Goal: Browse casually: Explore the website without a specific task or goal

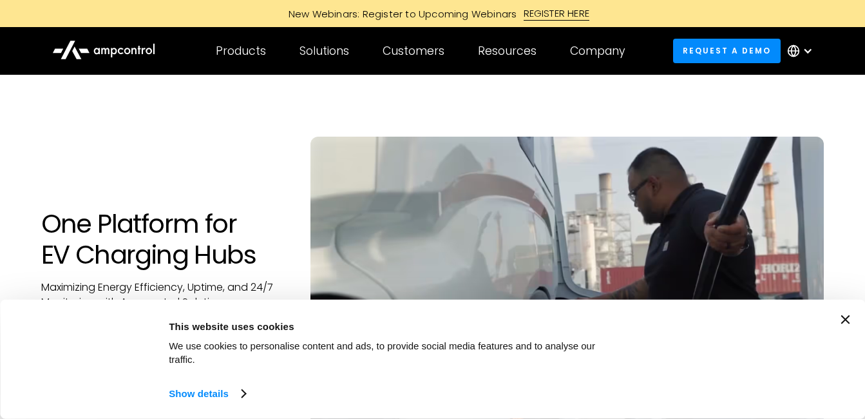
click at [850, 324] on icon "Close banner" at bounding box center [845, 319] width 9 height 9
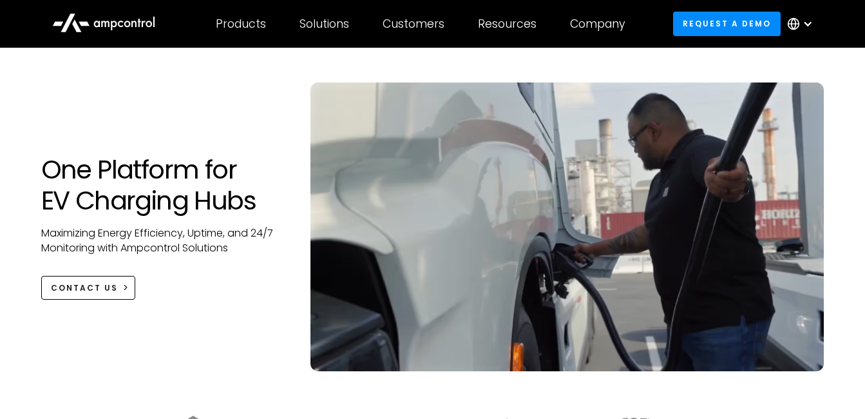
scroll to position [129, 0]
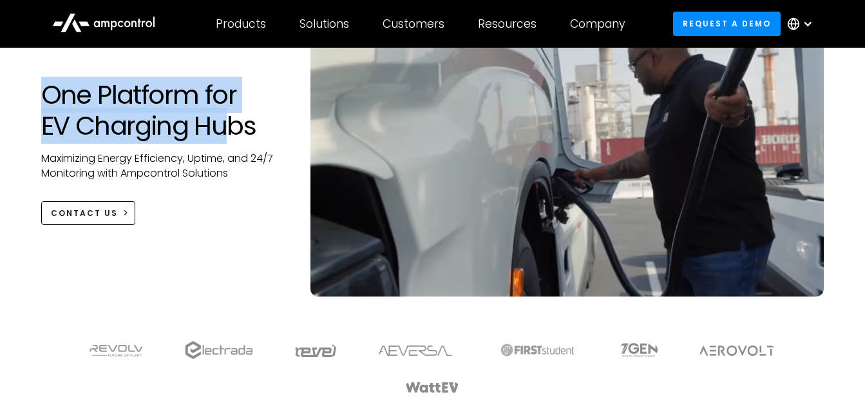
drag, startPoint x: 33, startPoint y: 82, endPoint x: 225, endPoint y: 133, distance: 198.0
click at [225, 133] on div "One Platform for EV Charging Hubs Maximizing Energy Efficiency, Uptime, and 24/…" at bounding box center [163, 152] width 270 height 146
click at [225, 133] on h1 "One Platform for EV Charging Hubs" at bounding box center [163, 110] width 244 height 62
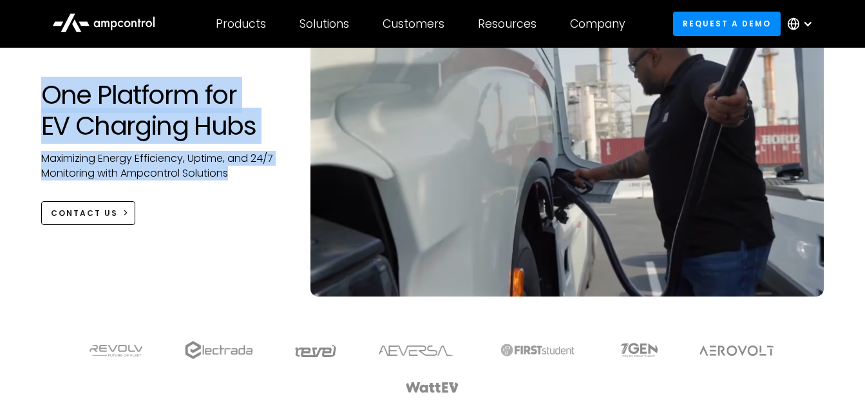
drag, startPoint x: 23, startPoint y: 85, endPoint x: 264, endPoint y: 172, distance: 256.7
click at [264, 172] on div "One Platform for EV Charging Hubs Maximizing Energy Efficiency, Uptime, and 24/…" at bounding box center [432, 134] width 865 height 376
click at [262, 171] on p "Maximizing Energy Efficiency, Uptime, and 24/7 Monitoring with Ampcontrol Solut…" at bounding box center [163, 165] width 244 height 29
click at [44, 90] on h1 "One Platform for EV Charging Hubs" at bounding box center [163, 110] width 244 height 62
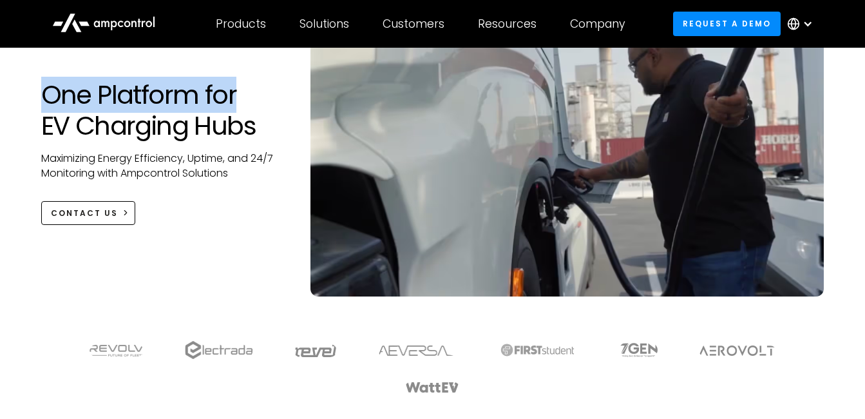
drag, startPoint x: 68, startPoint y: 92, endPoint x: 242, endPoint y: 104, distance: 175.0
click at [242, 104] on div "One Platform for EV Charging Hubs Maximizing Energy Efficiency, Uptime, and 24/…" at bounding box center [163, 152] width 270 height 146
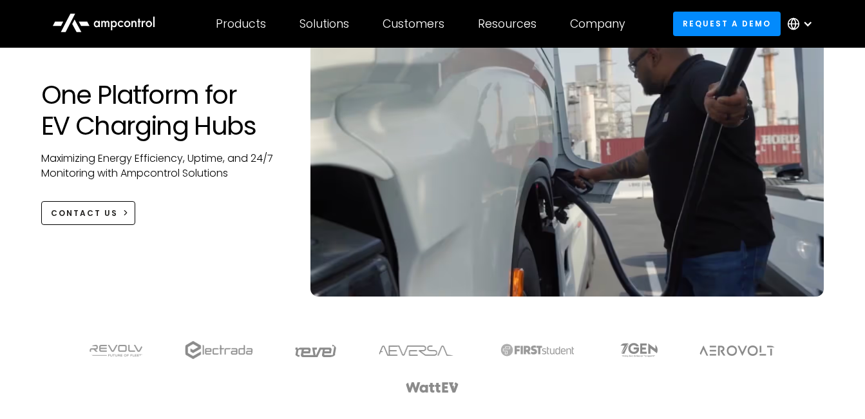
drag, startPoint x: 242, startPoint y: 104, endPoint x: 207, endPoint y: 157, distance: 63.6
click at [207, 157] on p "Maximizing Energy Efficiency, Uptime, and 24/7 Monitoring with Ampcontrol Solut…" at bounding box center [163, 165] width 244 height 29
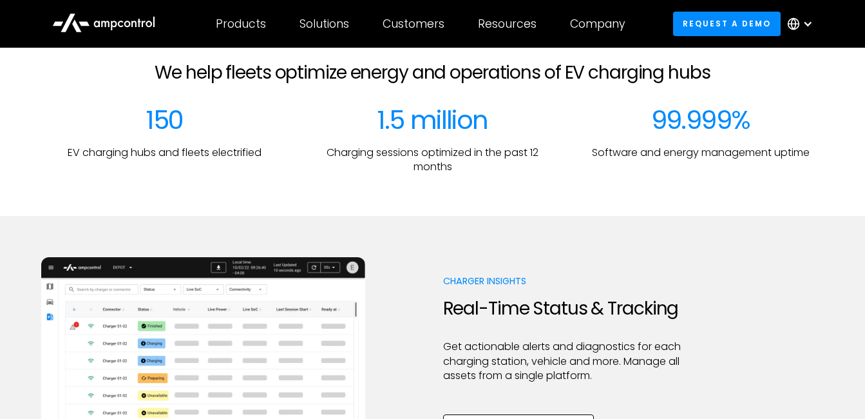
scroll to position [451, 0]
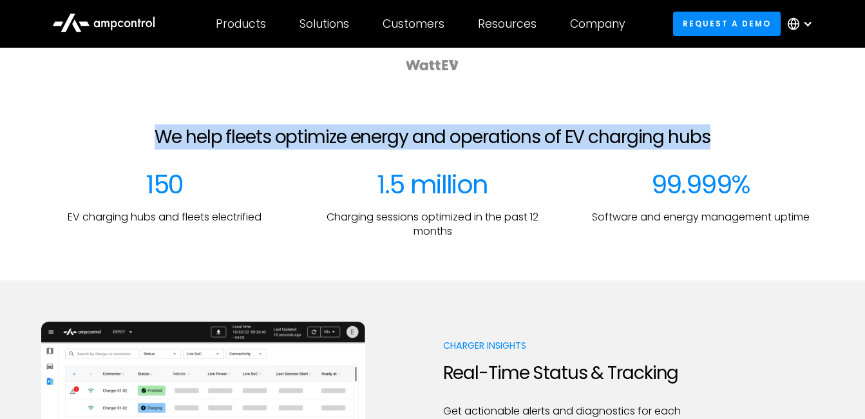
drag, startPoint x: 153, startPoint y: 128, endPoint x: 727, endPoint y: 135, distance: 574.0
click at [727, 135] on section "We help fleets optimize energy and operations of EV charging hubs 150 EV chargi…" at bounding box center [432, 182] width 865 height 195
click at [727, 135] on div "We help fleets optimize energy and operations of EV charging hubs" at bounding box center [433, 147] width 824 height 43
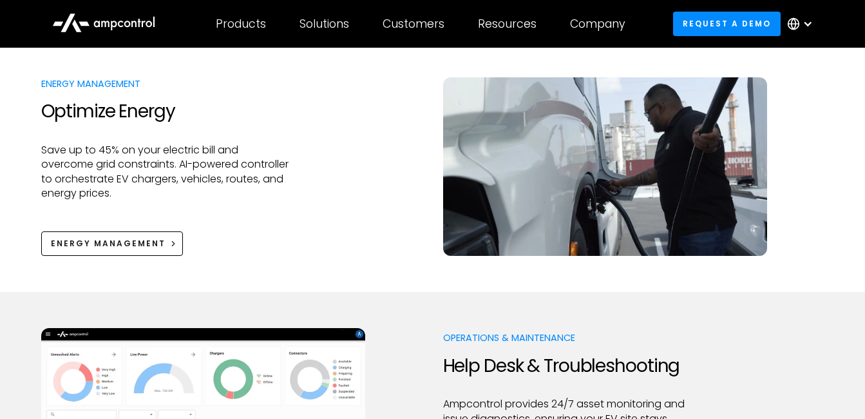
scroll to position [966, 0]
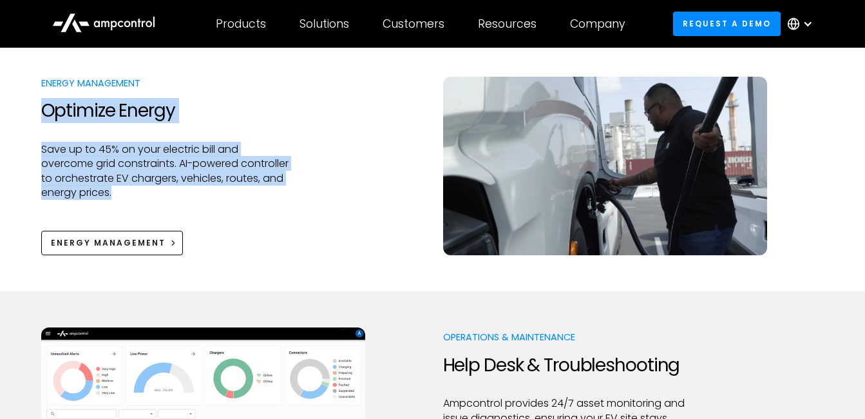
drag, startPoint x: 36, startPoint y: 107, endPoint x: 207, endPoint y: 188, distance: 189.0
click at [207, 188] on div "Energy Management Optimize Energy Save up to 45% on your electric bill and over…" at bounding box center [432, 166] width 865 height 178
click at [207, 188] on p "Save up to 45% on your electric bill and overcome grid constraints. AI-powered …" at bounding box center [165, 171] width 248 height 58
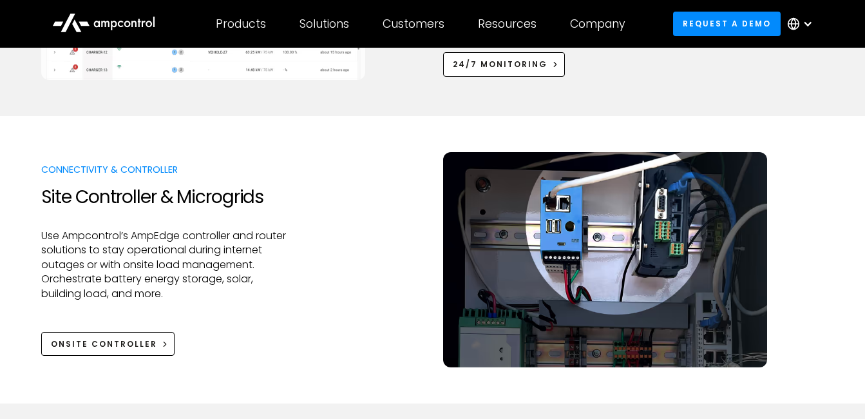
scroll to position [1417, 0]
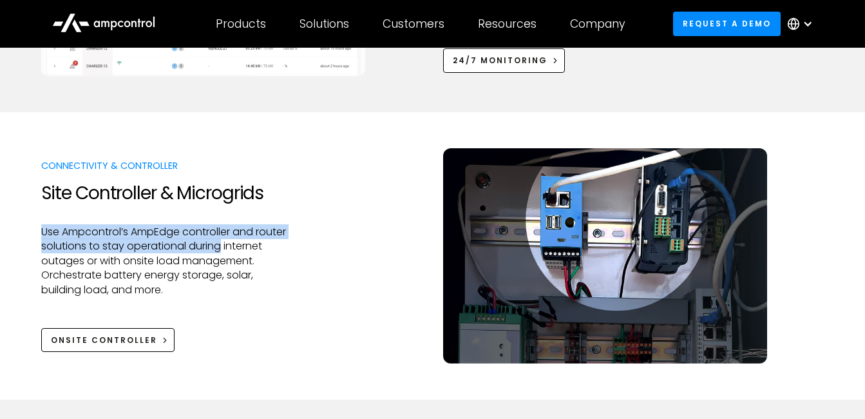
drag, startPoint x: 40, startPoint y: 234, endPoint x: 260, endPoint y: 243, distance: 220.5
click at [260, 243] on div "Connectivity & Controller Site Controller & Microgrids Use Ampcontrol’s AmpEdge…" at bounding box center [432, 255] width 865 height 215
click at [260, 243] on p "Use Ampcontrol’s AmpEdge controller and router solutions to stay operational du…" at bounding box center [165, 261] width 248 height 72
drag, startPoint x: 28, startPoint y: 224, endPoint x: 260, endPoint y: 255, distance: 234.0
click at [260, 255] on div "Connectivity & Controller Site Controller & Microgrids Use Ampcontrol’s AmpEdge…" at bounding box center [432, 255] width 865 height 215
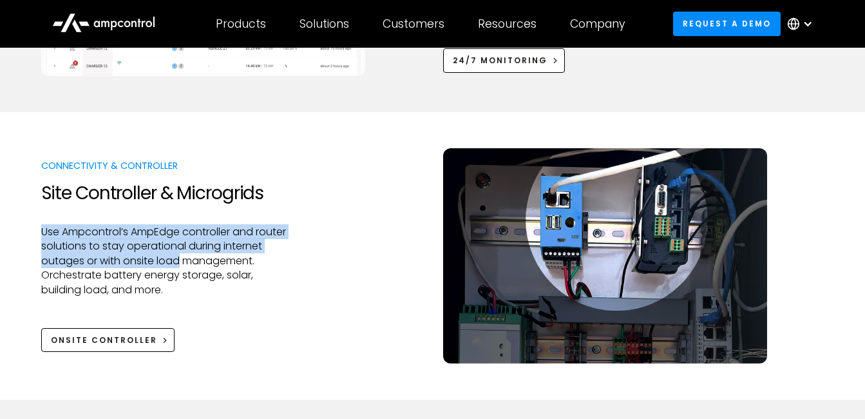
click at [260, 255] on p "Use Ampcontrol’s AmpEdge controller and router solutions to stay operational du…" at bounding box center [165, 261] width 248 height 72
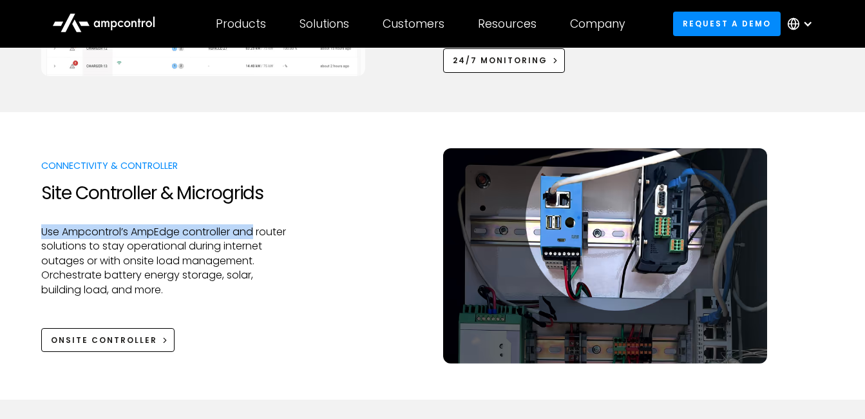
drag, startPoint x: 42, startPoint y: 233, endPoint x: 268, endPoint y: 235, distance: 226.1
click at [268, 235] on p "Use Ampcontrol’s AmpEdge controller and router solutions to stay operational du…" at bounding box center [165, 261] width 248 height 72
click at [36, 225] on div "Connectivity & Controller Site Controller & Microgrids Use Ampcontrol’s AmpEdge…" at bounding box center [432, 255] width 865 height 215
click at [42, 234] on p "Use Ampcontrol’s AmpEdge controller and router solutions to stay operational du…" at bounding box center [165, 261] width 248 height 72
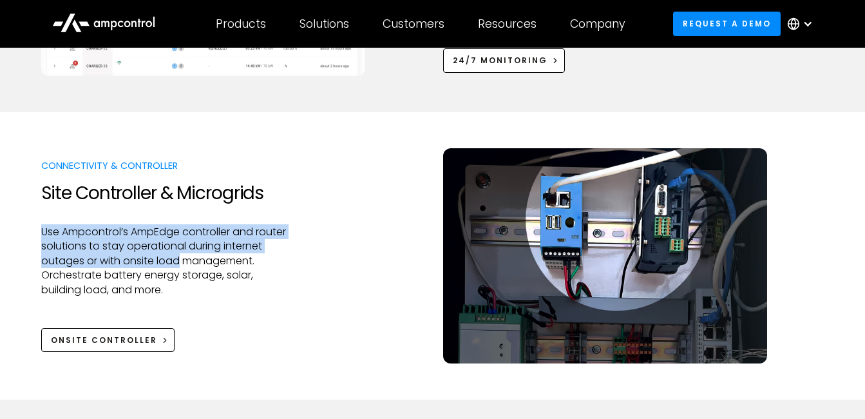
drag, startPoint x: 38, startPoint y: 230, endPoint x: 259, endPoint y: 261, distance: 223.1
click at [259, 261] on div "Connectivity & Controller Site Controller & Microgrids Use Ampcontrol’s AmpEdge…" at bounding box center [432, 255] width 865 height 215
click at [259, 261] on p "Use Ampcontrol’s AmpEdge controller and router solutions to stay operational du…" at bounding box center [165, 261] width 248 height 72
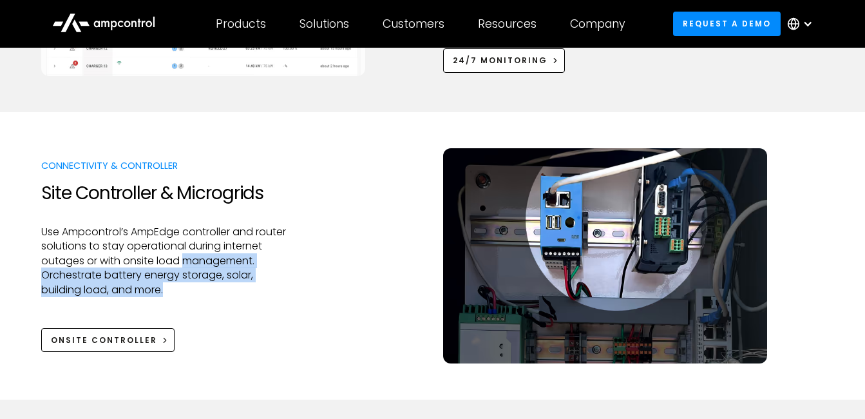
drag, startPoint x: 47, startPoint y: 275, endPoint x: 247, endPoint y: 292, distance: 201.0
click at [247, 292] on div "Connectivity & Controller Site Controller & Microgrids Use Ampcontrol’s AmpEdge…" at bounding box center [432, 255] width 865 height 215
click at [247, 292] on p "Use Ampcontrol’s AmpEdge controller and router solutions to stay operational du…" at bounding box center [165, 261] width 248 height 72
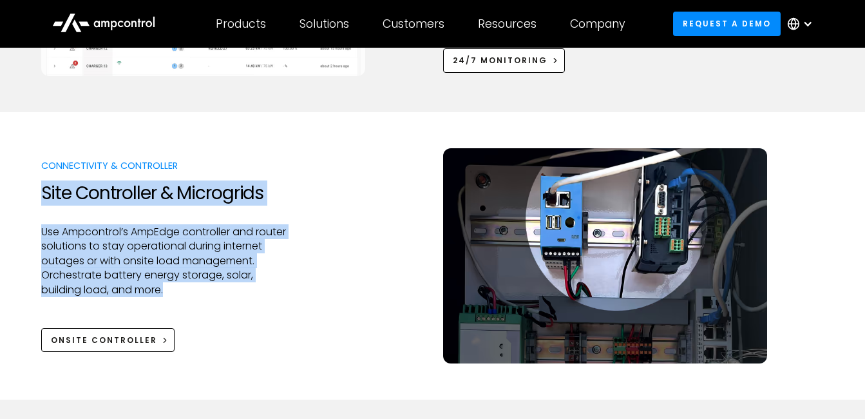
drag, startPoint x: 240, startPoint y: 292, endPoint x: 34, endPoint y: 195, distance: 227.6
click at [34, 195] on div "Connectivity & Controller Site Controller & Microgrids Use Ampcontrol’s AmpEdge…" at bounding box center [432, 255] width 865 height 215
drag, startPoint x: 50, startPoint y: 193, endPoint x: 249, endPoint y: 286, distance: 219.6
click at [249, 286] on div "Connectivity & Controller Site Controller & Microgrids Use Ampcontrol’s AmpEdge…" at bounding box center [165, 255] width 248 height 193
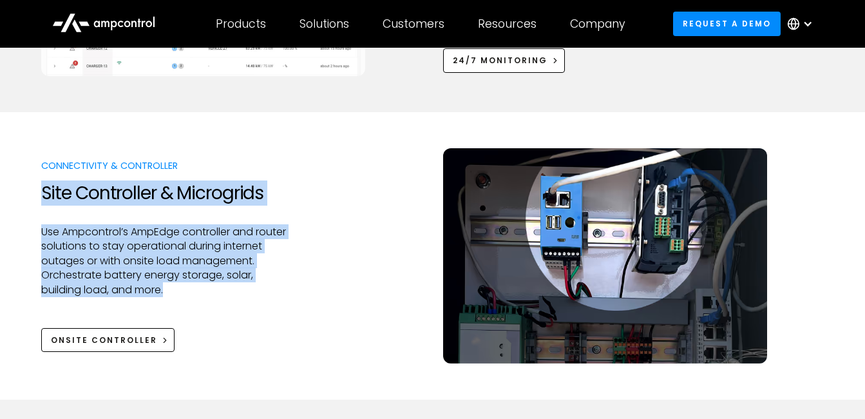
click at [249, 286] on p "Use Ampcontrol’s AmpEdge controller and router solutions to stay operational du…" at bounding box center [165, 261] width 248 height 72
drag, startPoint x: 236, startPoint y: 292, endPoint x: 43, endPoint y: 182, distance: 223.0
click at [43, 182] on div "Connectivity & Controller Site Controller & Microgrids Use Ampcontrol’s AmpEdge…" at bounding box center [165, 255] width 248 height 193
drag, startPoint x: 43, startPoint y: 182, endPoint x: 43, endPoint y: 193, distance: 10.3
click at [43, 193] on h2 "Site Controller & Microgrids" at bounding box center [165, 193] width 248 height 22
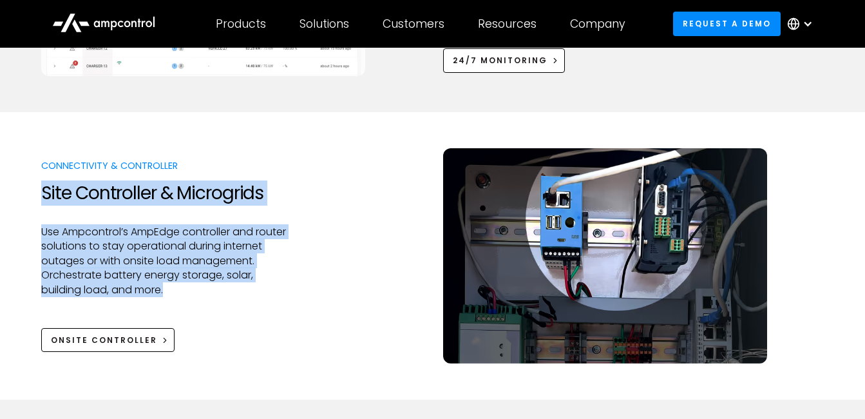
drag, startPoint x: 43, startPoint y: 191, endPoint x: 261, endPoint y: 292, distance: 240.1
click at [261, 292] on div "Connectivity & Controller Site Controller & Microgrids Use Ampcontrol’s AmpEdge…" at bounding box center [165, 255] width 248 height 193
click at [261, 292] on p "Use Ampcontrol’s AmpEdge controller and router solutions to stay operational du…" at bounding box center [165, 261] width 248 height 72
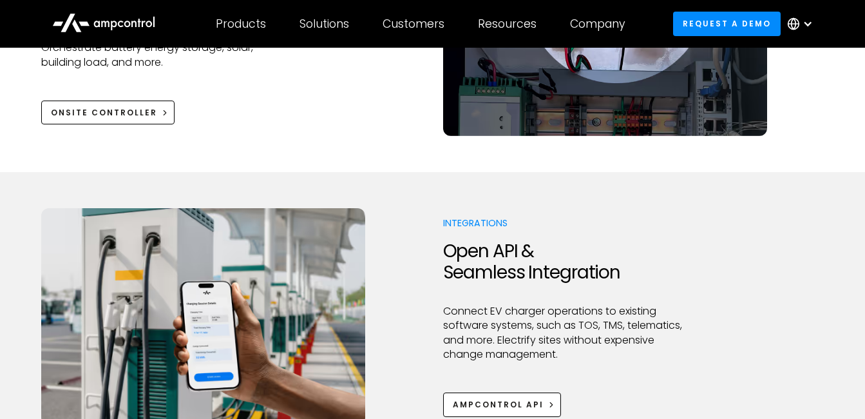
scroll to position [1739, 0]
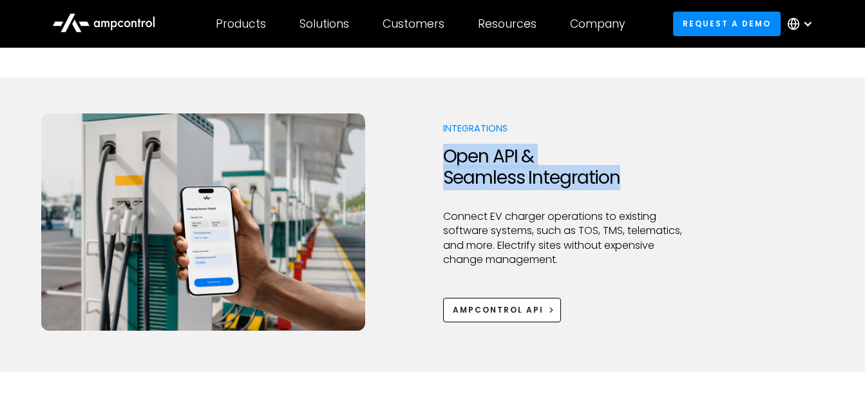
drag, startPoint x: 443, startPoint y: 149, endPoint x: 623, endPoint y: 189, distance: 184.7
click at [623, 189] on div "Integrations Open API & Seamless Integration Connect EV charger operations to e…" at bounding box center [432, 222] width 783 height 218
click at [623, 189] on div at bounding box center [567, 199] width 248 height 21
drag, startPoint x: 439, startPoint y: 157, endPoint x: 637, endPoint y: 182, distance: 200.1
click at [637, 182] on div "Integrations Open API & Seamless Integration Connect EV charger operations to e…" at bounding box center [432, 222] width 783 height 218
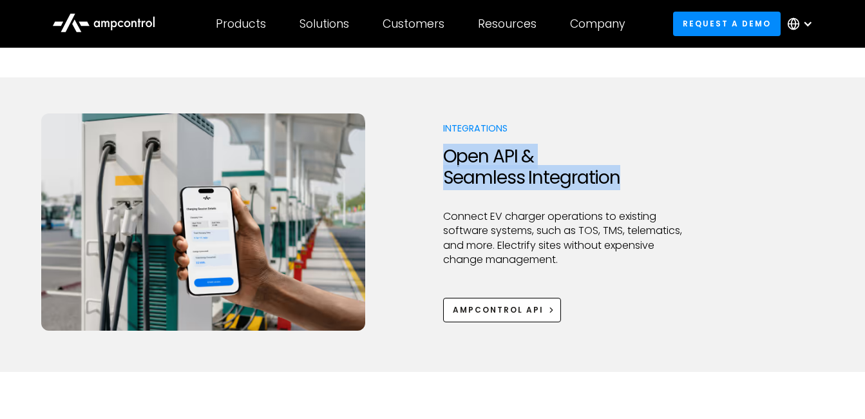
drag, startPoint x: 637, startPoint y: 182, endPoint x: 597, endPoint y: 184, distance: 40.0
click at [637, 184] on h2 "Open API & Seamless Integration" at bounding box center [567, 167] width 248 height 43
click at [437, 156] on div "Integrations Open API & Seamless Integration Connect EV charger operations to e…" at bounding box center [432, 222] width 783 height 218
drag, startPoint x: 443, startPoint y: 158, endPoint x: 621, endPoint y: 185, distance: 180.5
click at [621, 185] on h2 "Open API & Seamless Integration" at bounding box center [567, 167] width 248 height 43
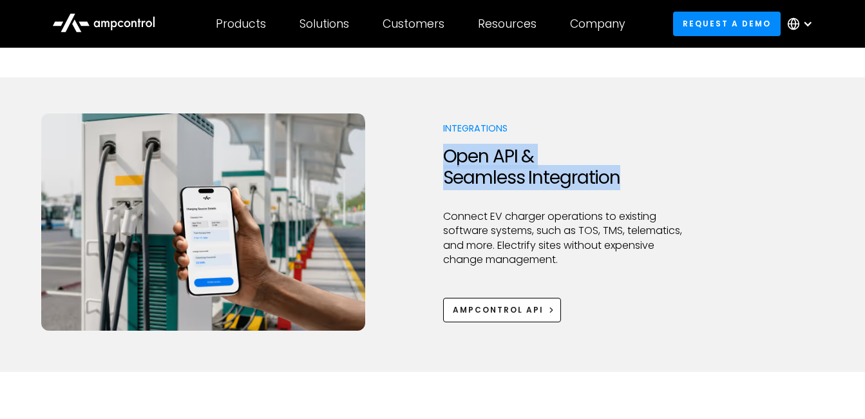
drag, startPoint x: 621, startPoint y: 185, endPoint x: 581, endPoint y: 204, distance: 44.1
click at [620, 185] on h2 "Open API & Seamless Integration" at bounding box center [567, 167] width 248 height 43
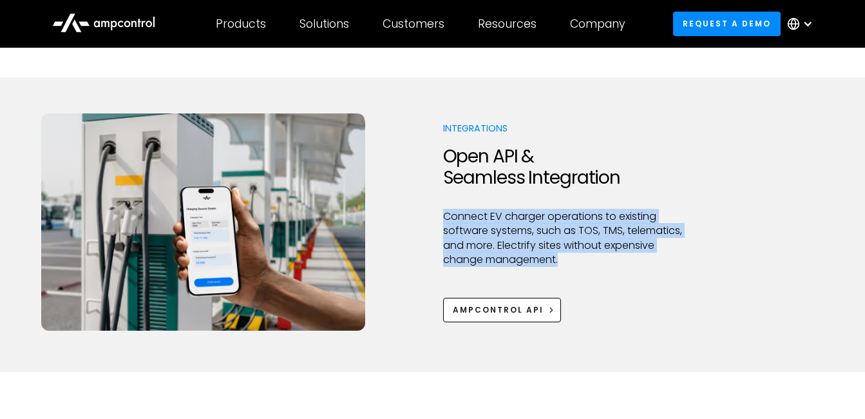
drag, startPoint x: 441, startPoint y: 217, endPoint x: 580, endPoint y: 272, distance: 149.5
click at [580, 272] on div "Integrations Open API & Seamless Integration Connect EV charger operations to e…" at bounding box center [432, 222] width 783 height 218
click at [580, 272] on div at bounding box center [567, 282] width 248 height 31
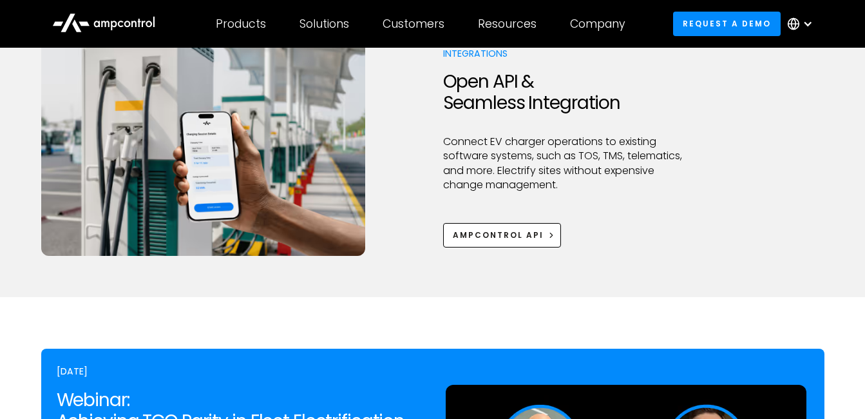
scroll to position [1997, 0]
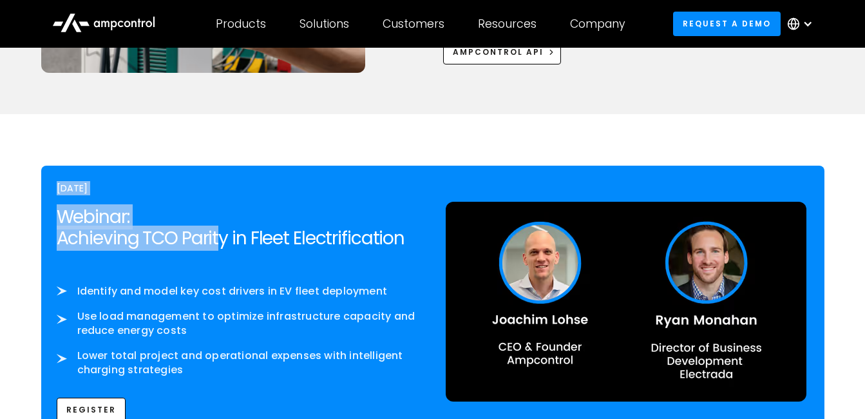
drag, startPoint x: 57, startPoint y: 183, endPoint x: 224, endPoint y: 231, distance: 173.7
click at [224, 231] on div "[DATE] Webinar: Achieving TCO Parity in Fleet Electrification ‍ Identify and mo…" at bounding box center [238, 301] width 389 height 240
drag, startPoint x: 224, startPoint y: 231, endPoint x: 169, endPoint y: 217, distance: 56.6
click at [218, 229] on h2 "Webinar: Achieving TCO Parity in Fleet Electrification" at bounding box center [238, 227] width 363 height 43
click at [58, 189] on div "[DATE]" at bounding box center [238, 188] width 363 height 14
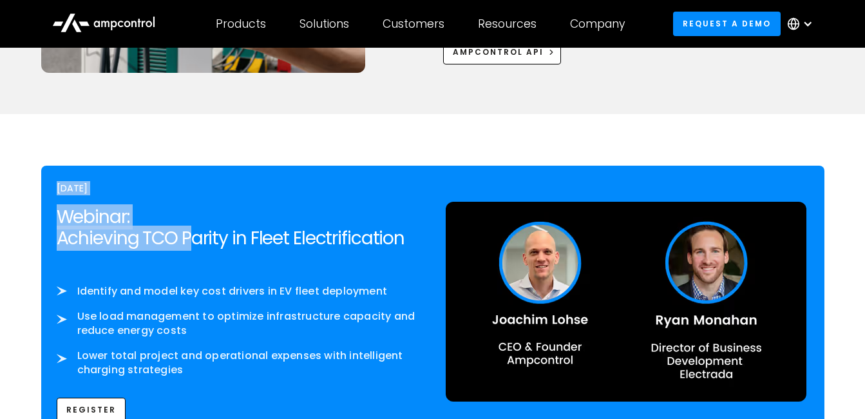
drag, startPoint x: 41, startPoint y: 183, endPoint x: 190, endPoint y: 241, distance: 159.7
click at [190, 241] on div "[DATE] Webinar: Achieving TCO Parity in Fleet Electrification ‍ Identify and mo…" at bounding box center [432, 301] width 783 height 271
click at [190, 241] on h2 "Webinar: Achieving TCO Parity in Fleet Electrification" at bounding box center [238, 227] width 363 height 43
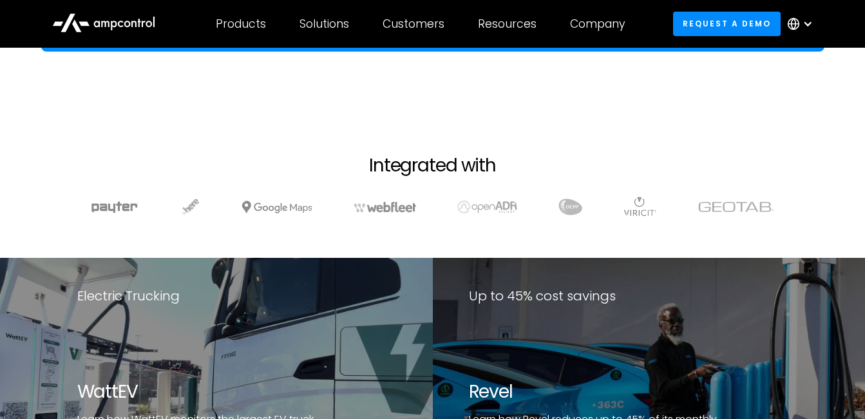
scroll to position [2383, 0]
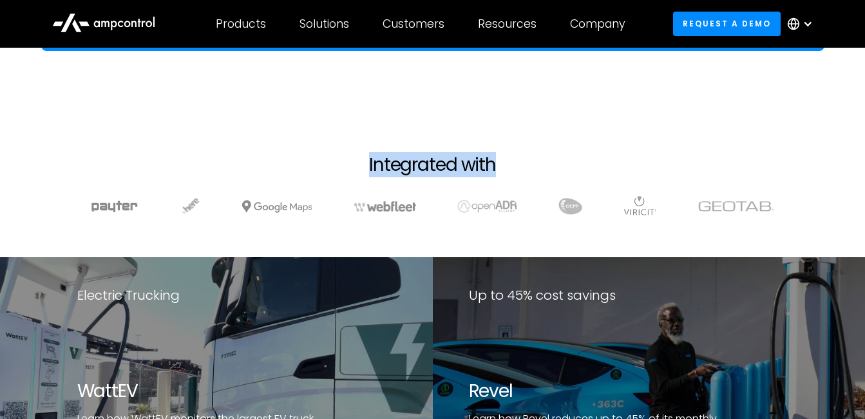
drag, startPoint x: 365, startPoint y: 160, endPoint x: 504, endPoint y: 168, distance: 138.7
click at [504, 168] on div "Integrated with" at bounding box center [432, 165] width 153 height 22
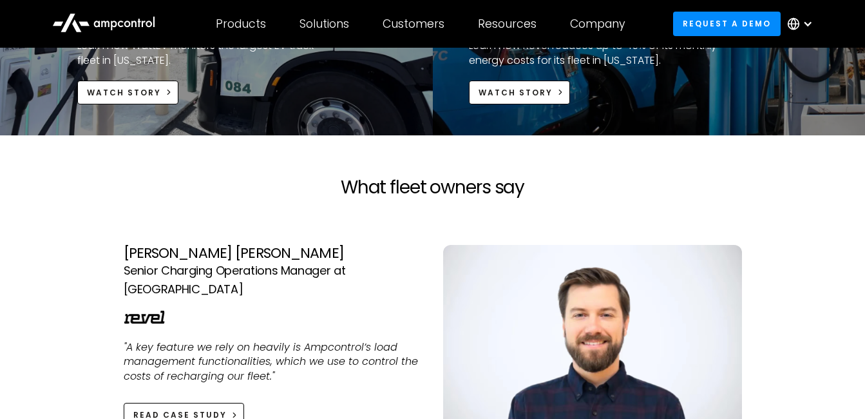
scroll to position [2834, 0]
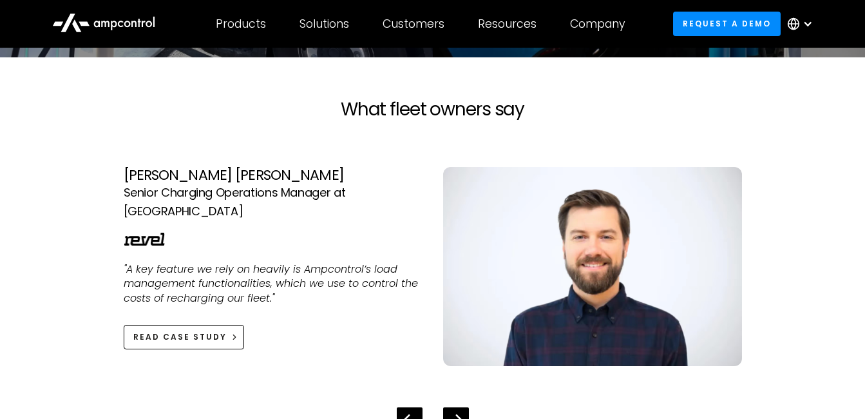
drag, startPoint x: 334, startPoint y: 100, endPoint x: 544, endPoint y: 105, distance: 210.0
click at [544, 105] on h2 "What fleet owners say" at bounding box center [433, 110] width 660 height 22
drag, startPoint x: 509, startPoint y: 114, endPoint x: 321, endPoint y: 110, distance: 188.8
click at [321, 110] on h2 "What fleet owners say" at bounding box center [433, 110] width 660 height 22
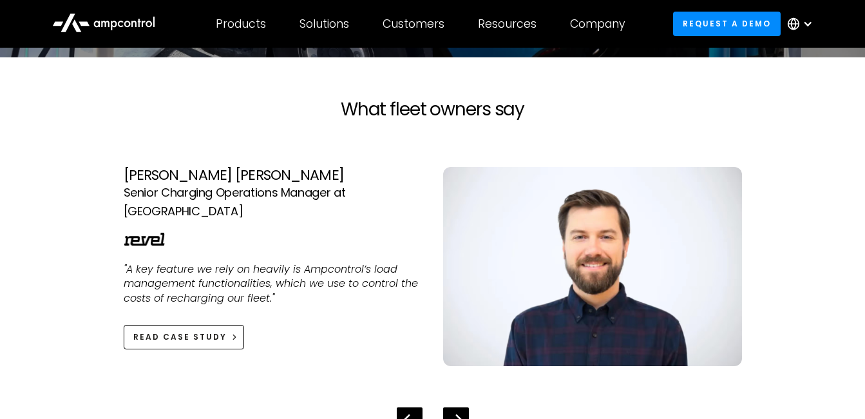
drag, startPoint x: 344, startPoint y: 111, endPoint x: 563, endPoint y: 113, distance: 219.0
click at [563, 113] on h2 "What fleet owners say" at bounding box center [433, 110] width 660 height 22
drag, startPoint x: 113, startPoint y: 181, endPoint x: 339, endPoint y: 206, distance: 228.1
click at [339, 206] on div "[PERSON_NAME] Starepravo Head of Software at WattEV "Ampcontrol's innovative AI…" at bounding box center [433, 289] width 660 height 287
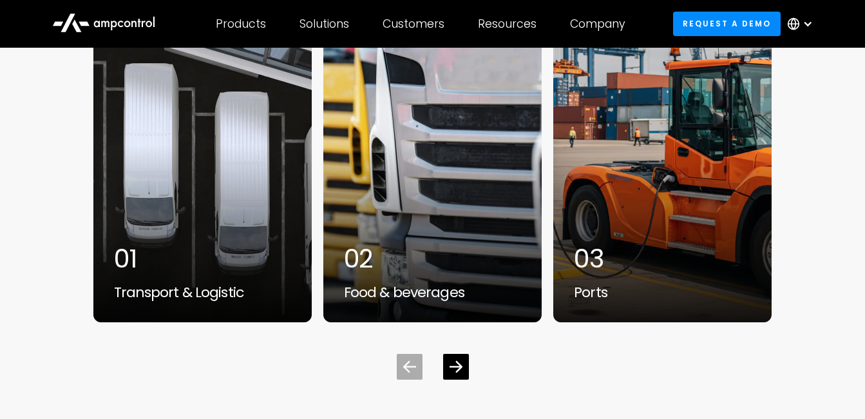
scroll to position [3414, 0]
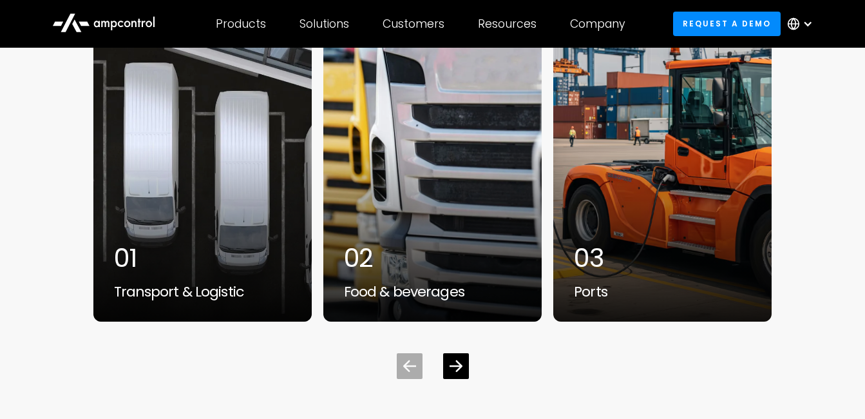
click at [54, 178] on div "Trusted by electric fleets that power our economy 01 Transport & Logistic 02 Fo…" at bounding box center [432, 157] width 865 height 443
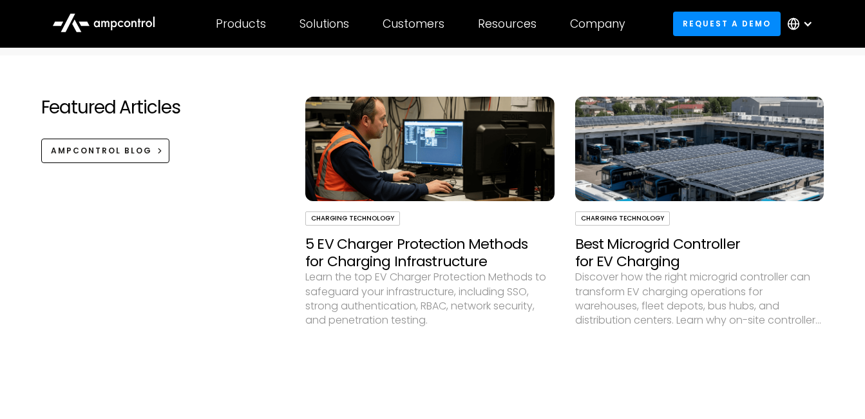
scroll to position [3800, 0]
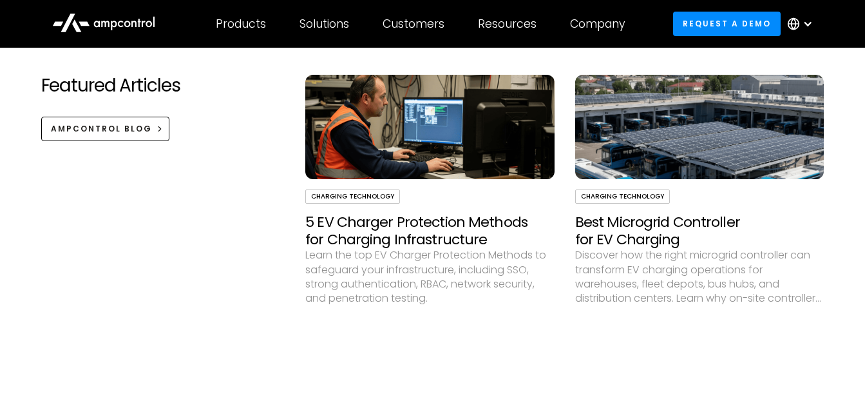
click at [255, 175] on div "Featured Articles Ampcontrol Blog" at bounding box center [168, 234] width 254 height 319
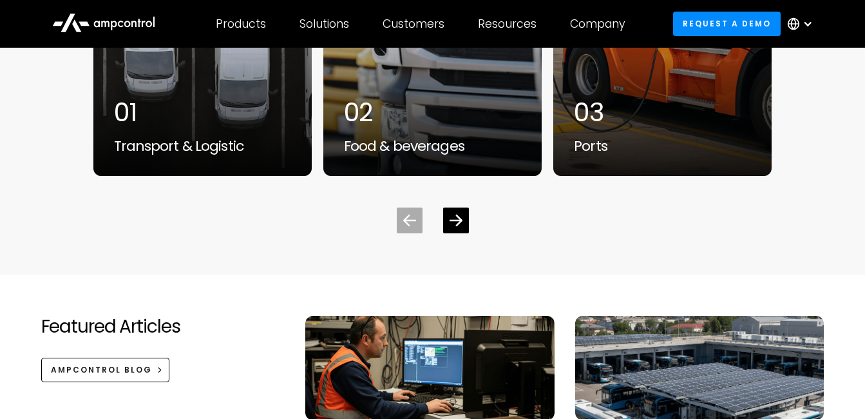
scroll to position [3376, 0]
